Goal: Book appointment/travel/reservation

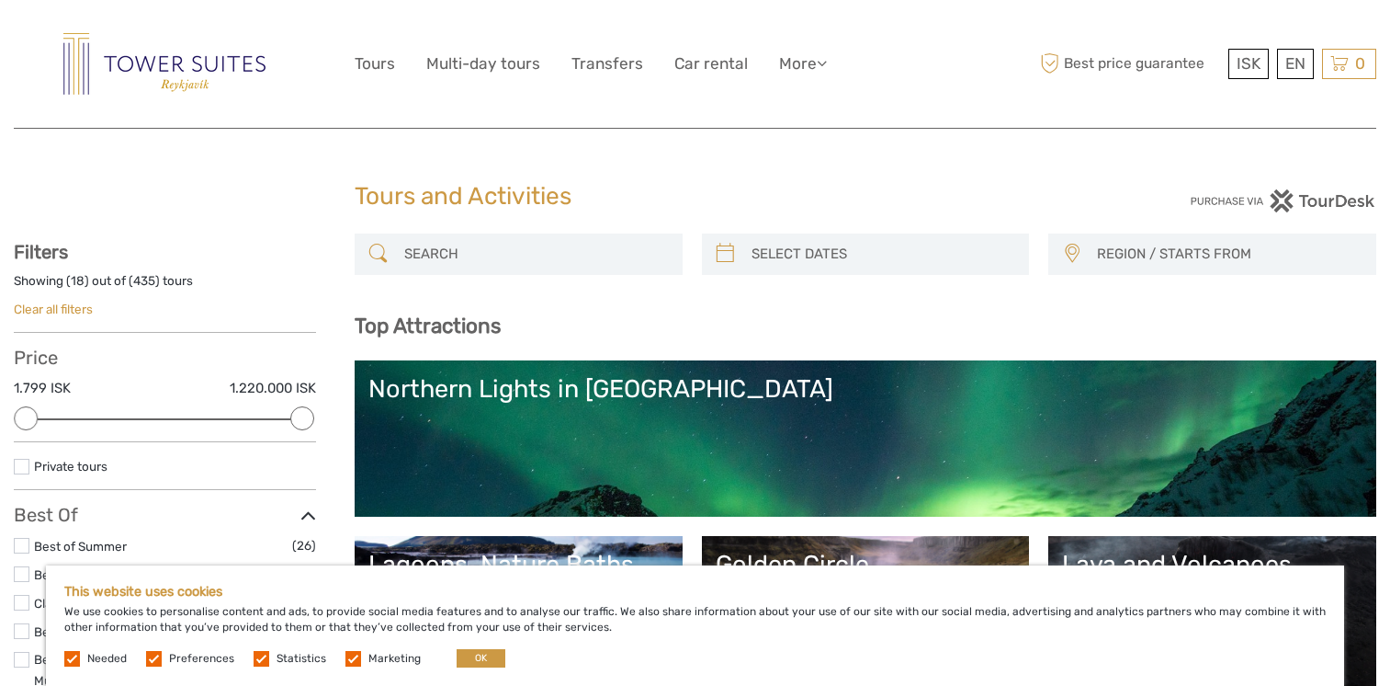
select select
click at [474, 652] on button "OK" at bounding box center [481, 658] width 49 height 18
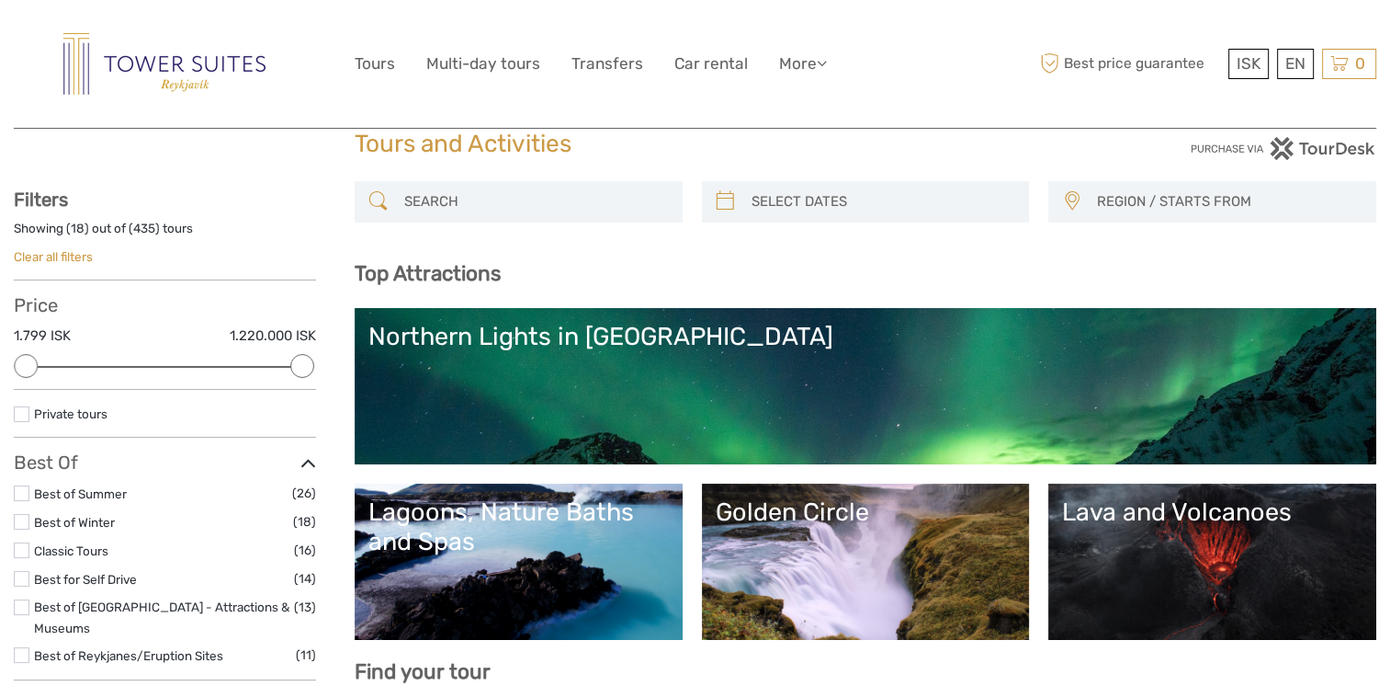
scroll to position [276, 0]
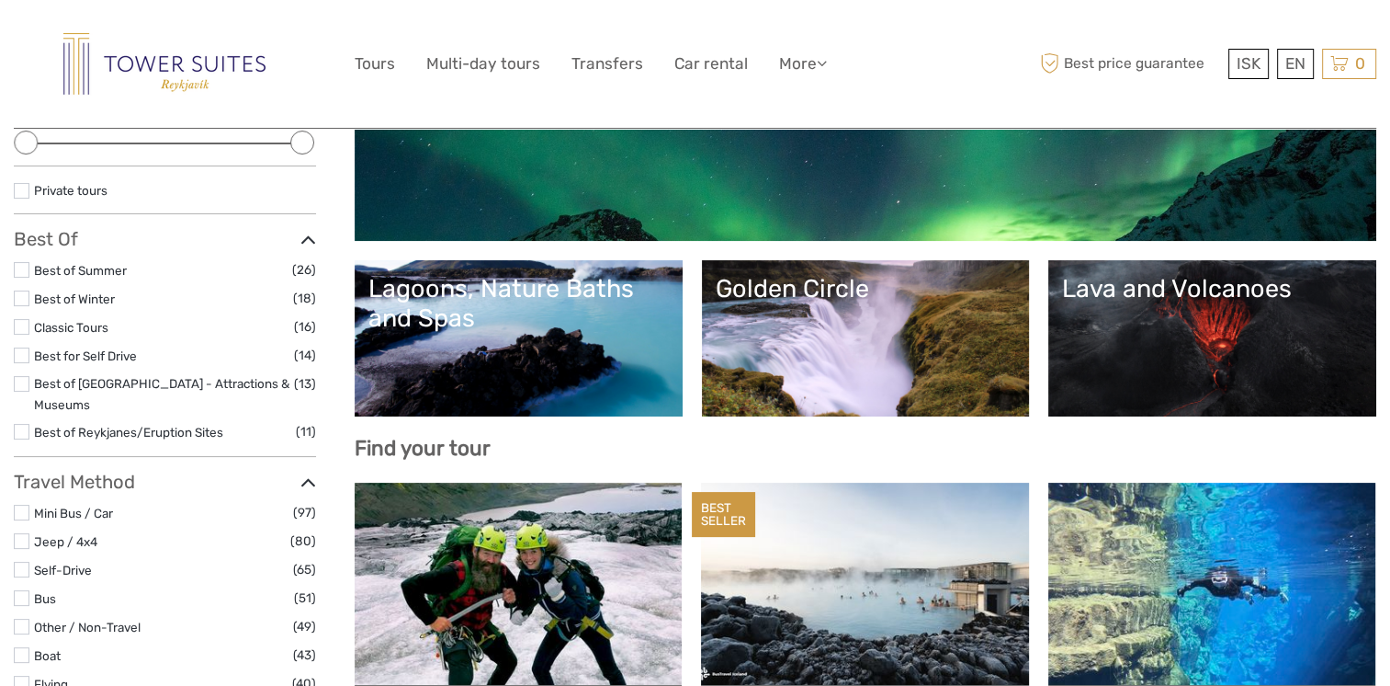
click at [1242, 338] on link "Lava and Volcanoes" at bounding box center [1212, 338] width 301 height 129
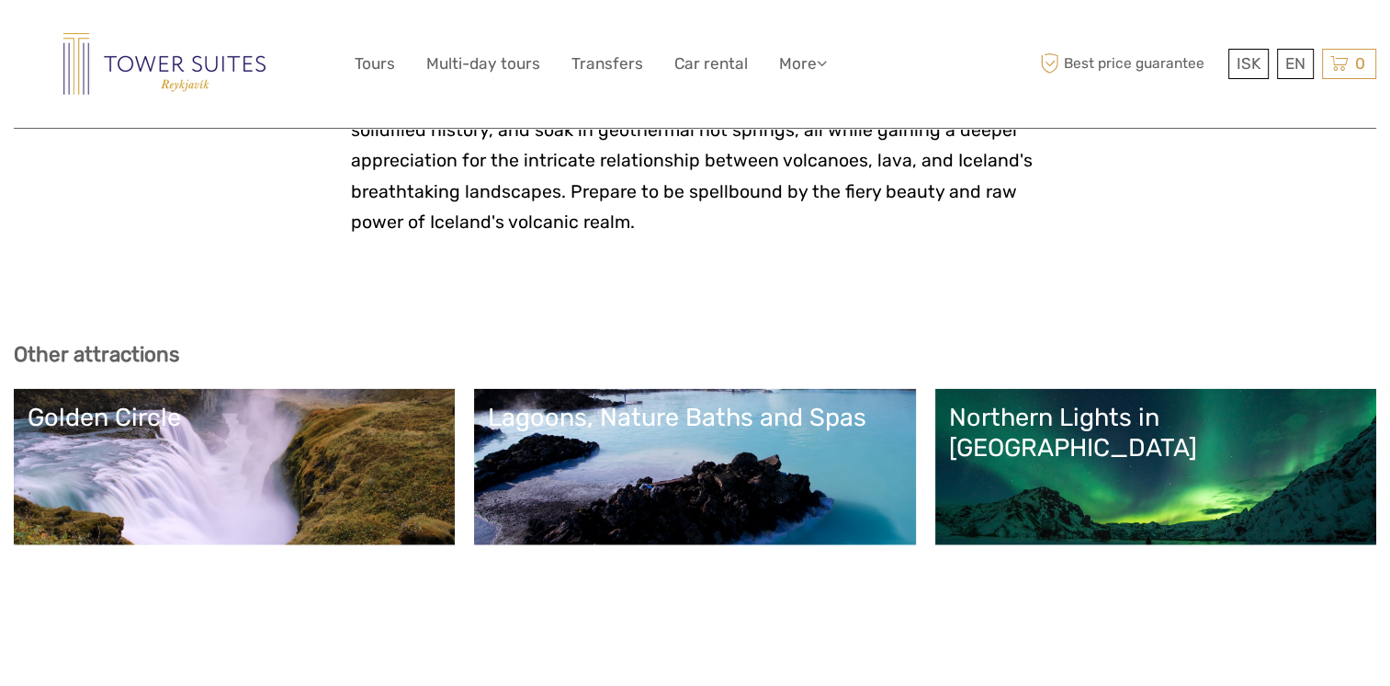
scroll to position [4319, 0]
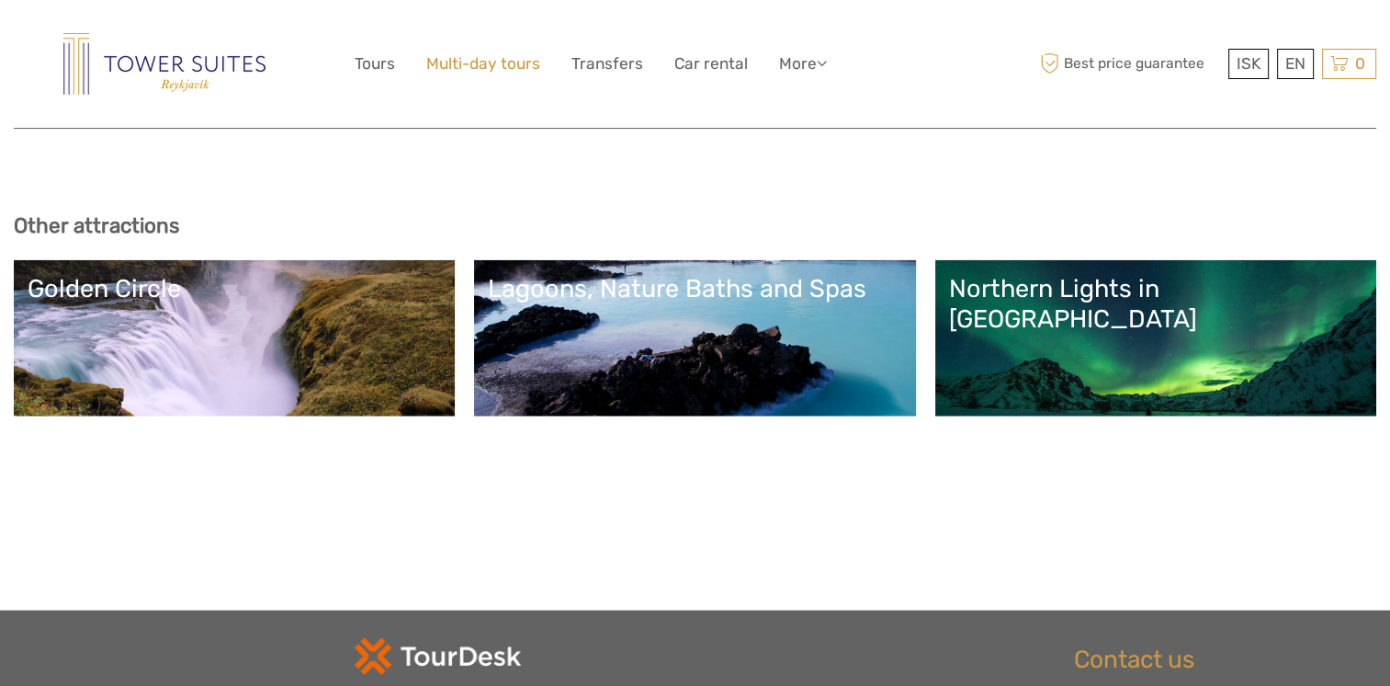
click at [443, 60] on link "Multi-day tours" at bounding box center [483, 64] width 114 height 27
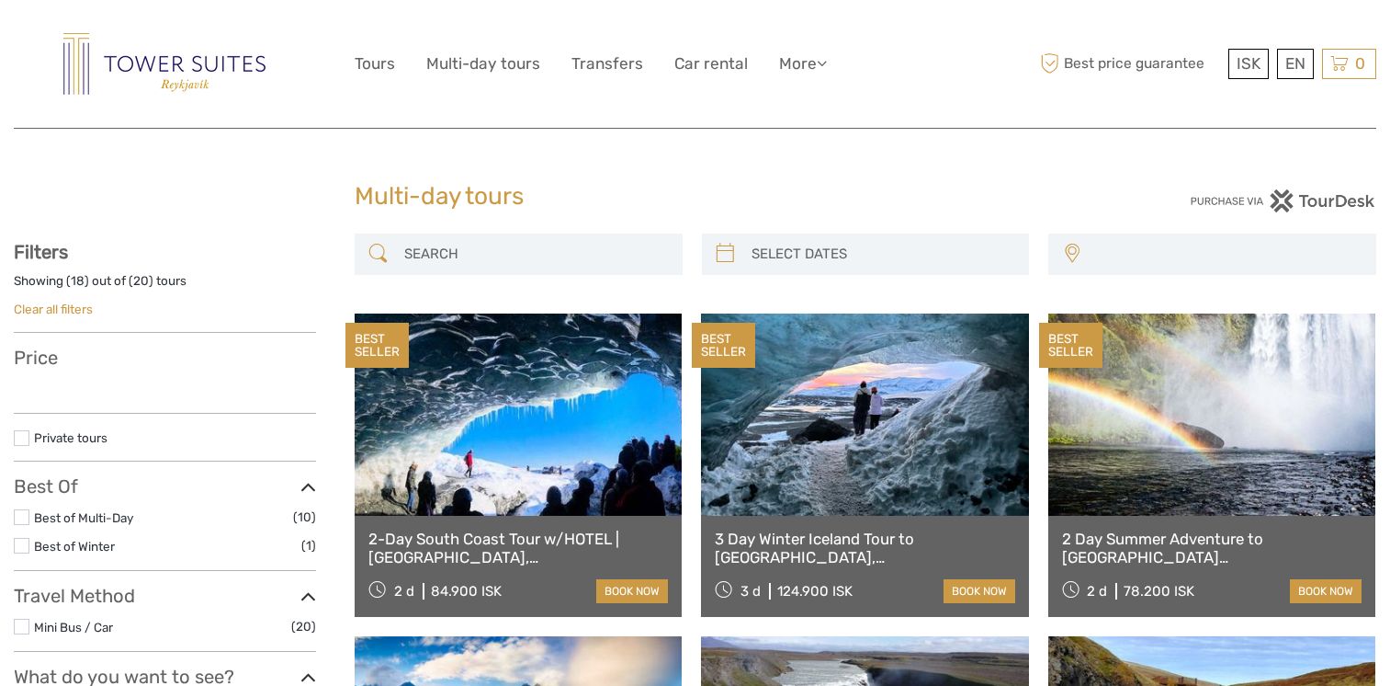
select select
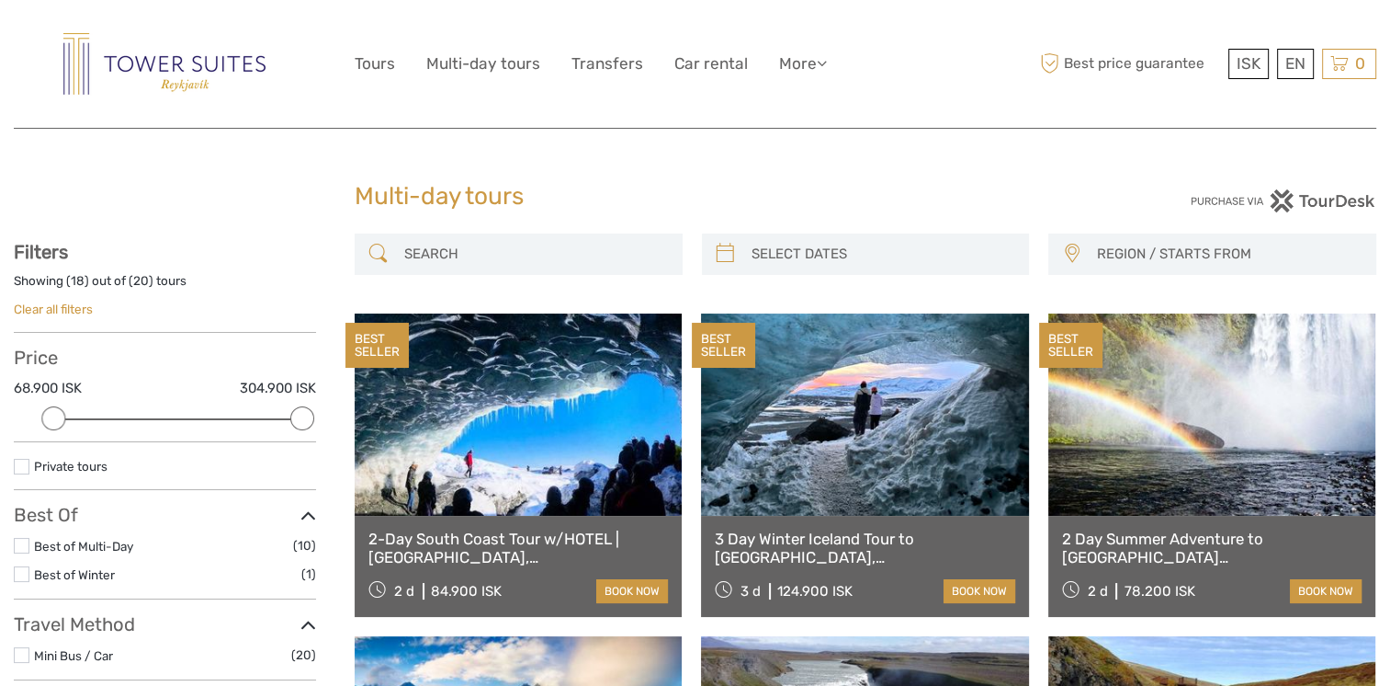
click at [191, 68] on img at bounding box center [164, 64] width 202 height 62
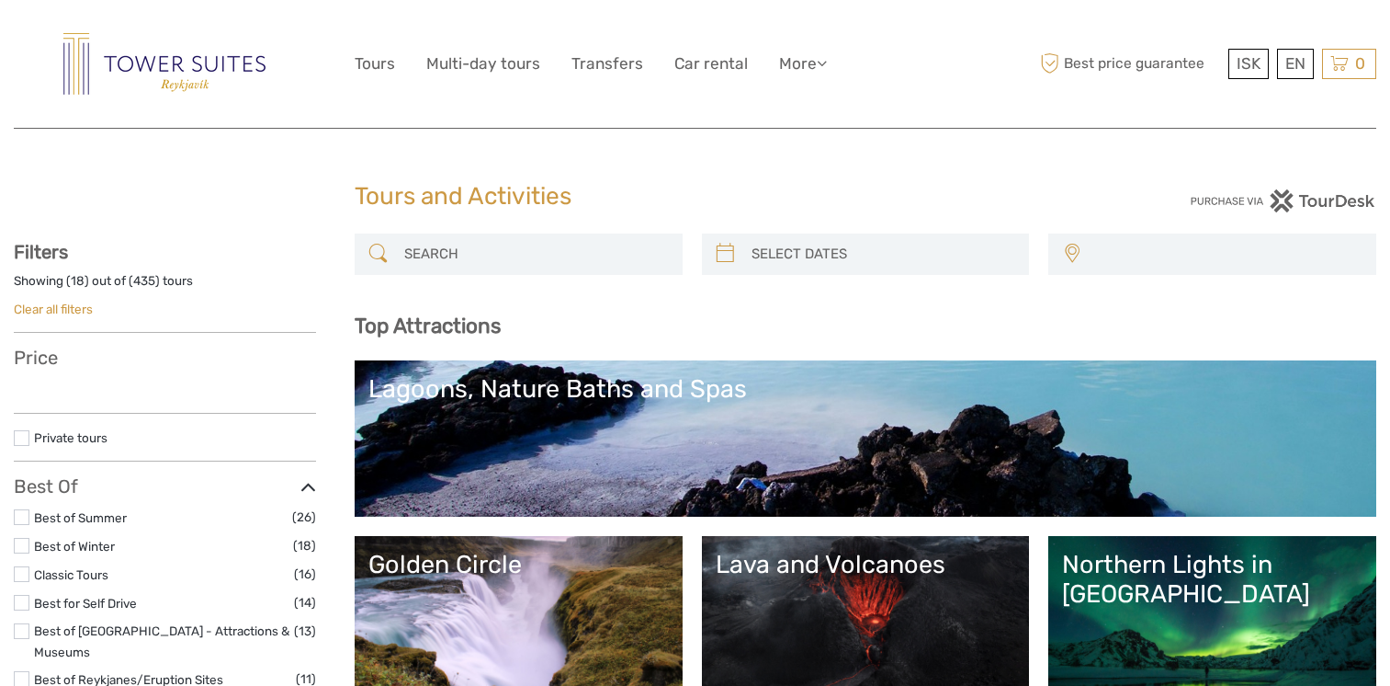
select select
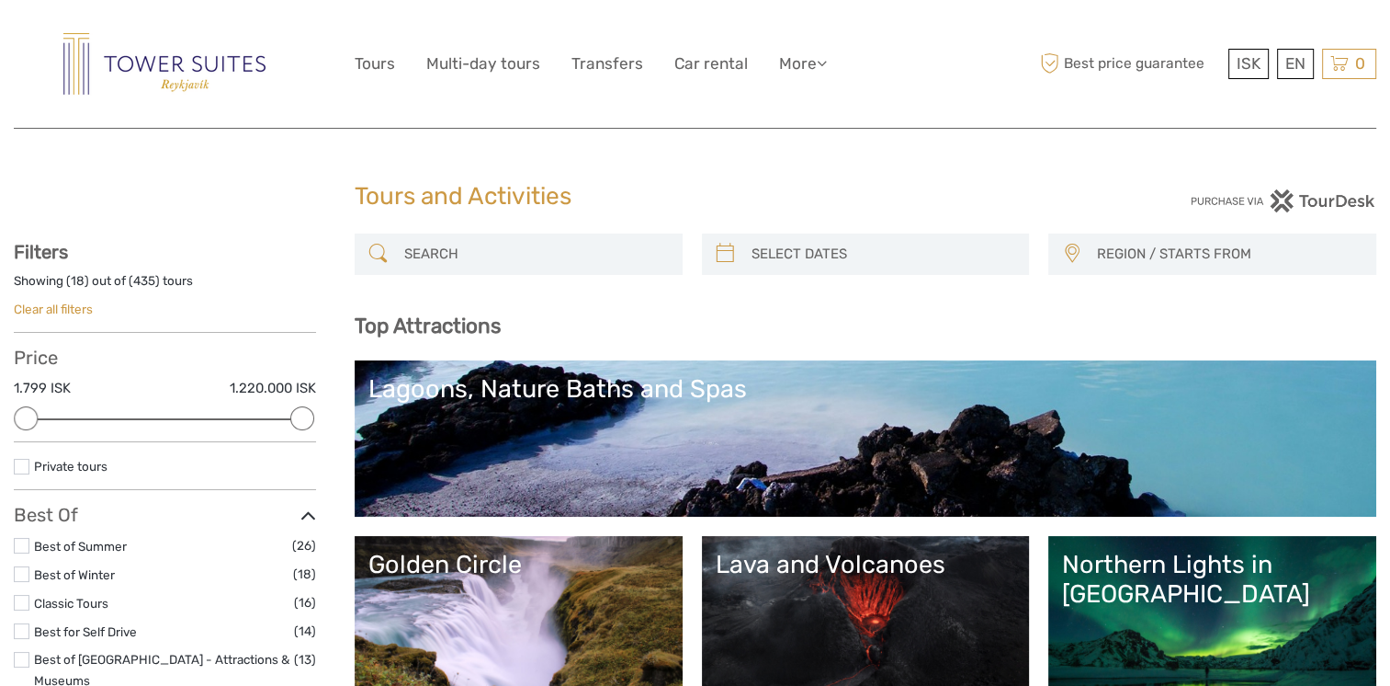
click at [228, 68] on img at bounding box center [164, 64] width 202 height 62
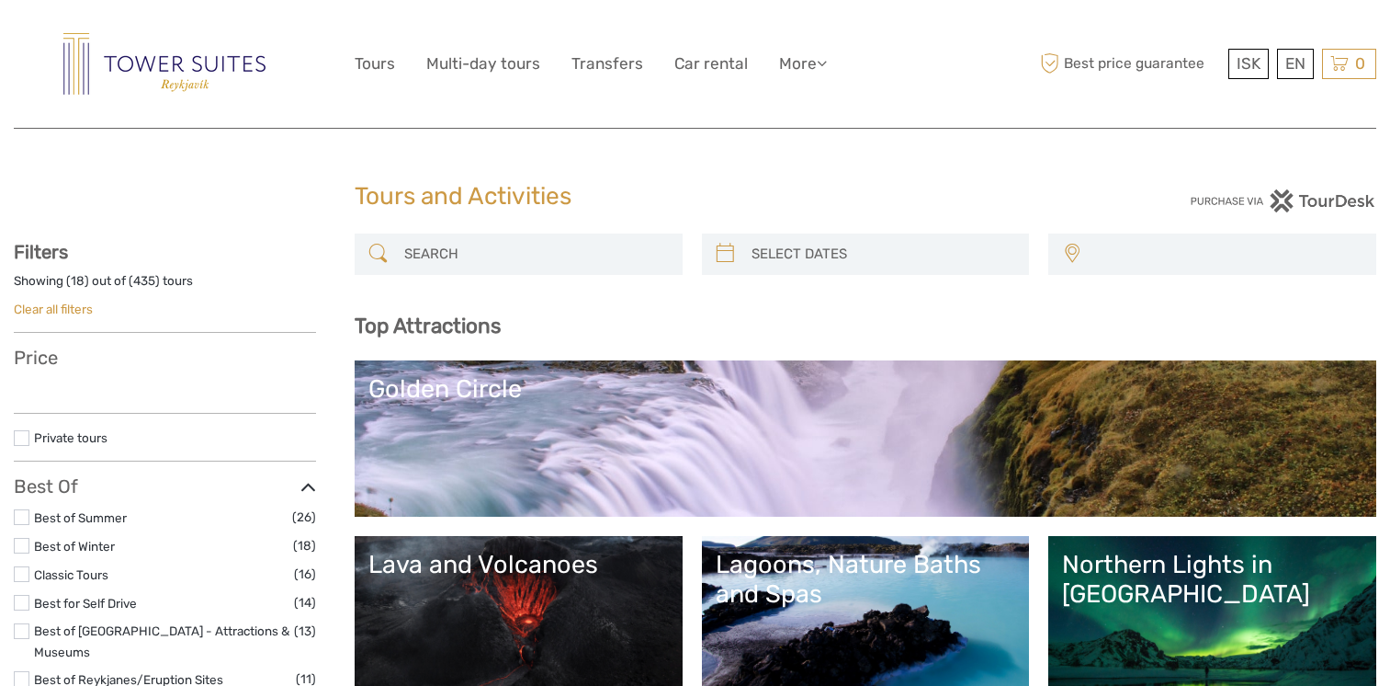
select select
